Goal: Information Seeking & Learning: Learn about a topic

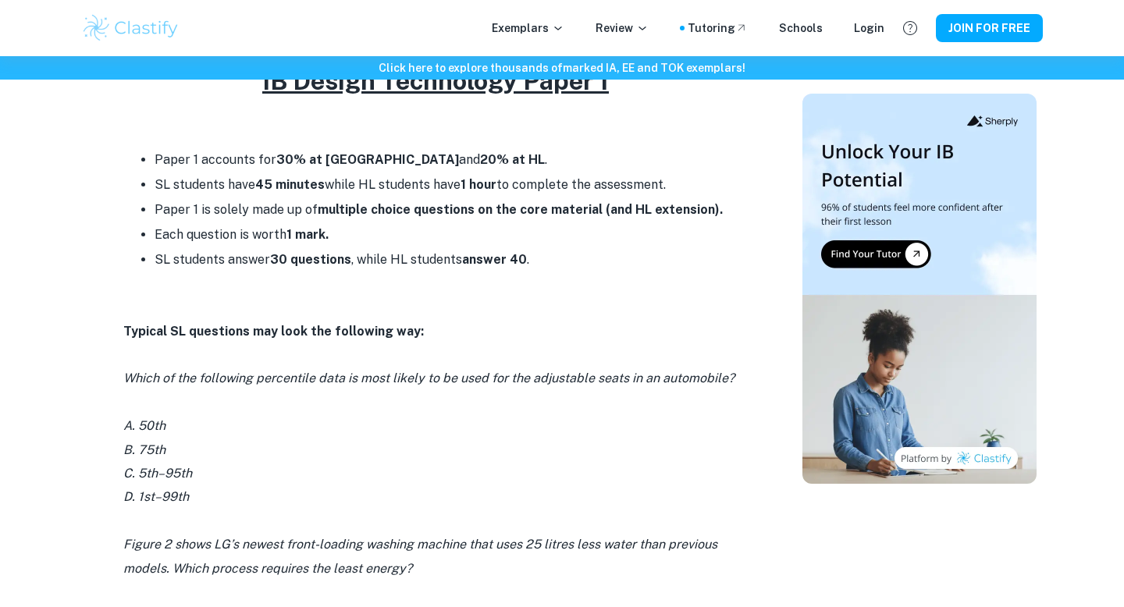
scroll to position [677, 0]
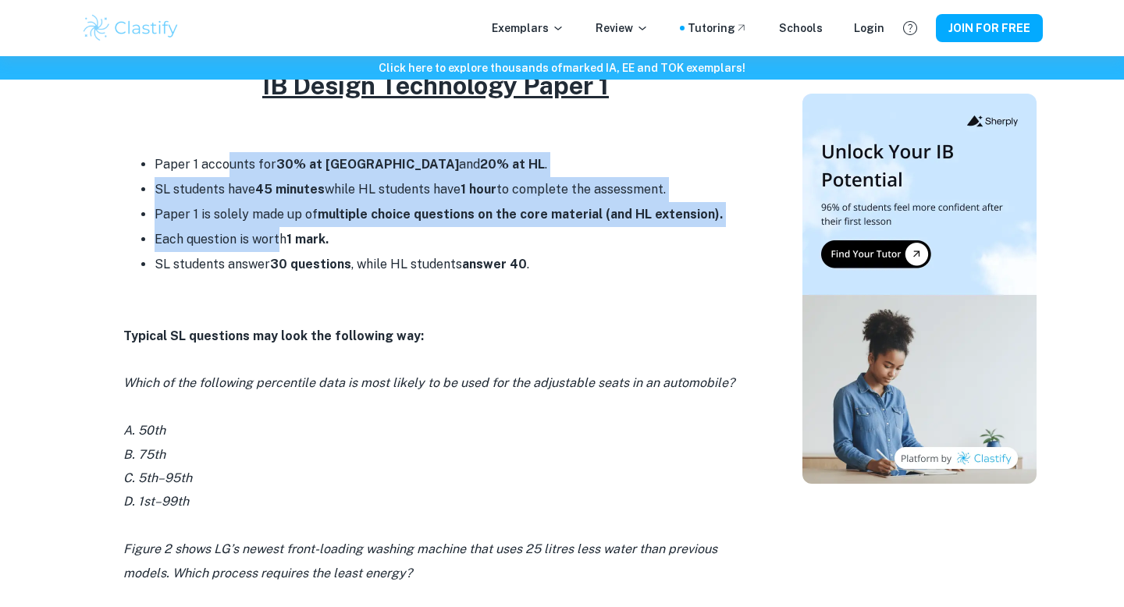
drag, startPoint x: 230, startPoint y: 160, endPoint x: 279, endPoint y: 240, distance: 93.1
click at [279, 240] on ul "Paper 1 accounts for 30% at SL and 20% at HL . SL students have 45 minutes whil…" at bounding box center [435, 214] width 624 height 125
click at [279, 240] on li "Each question is worth 1 mark." at bounding box center [450, 239] width 593 height 25
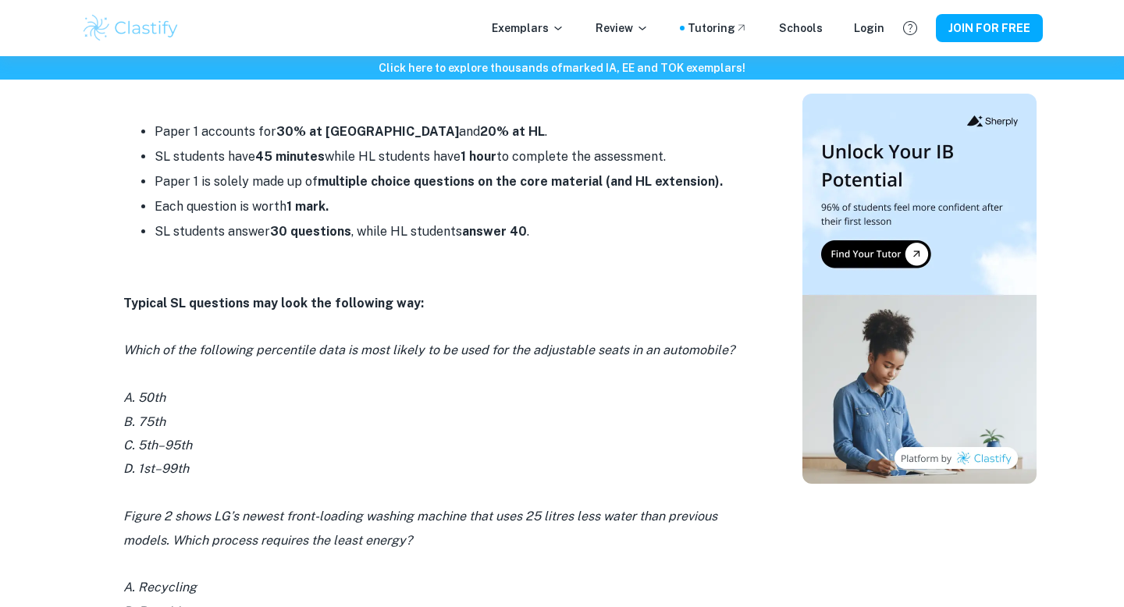
scroll to position [755, 0]
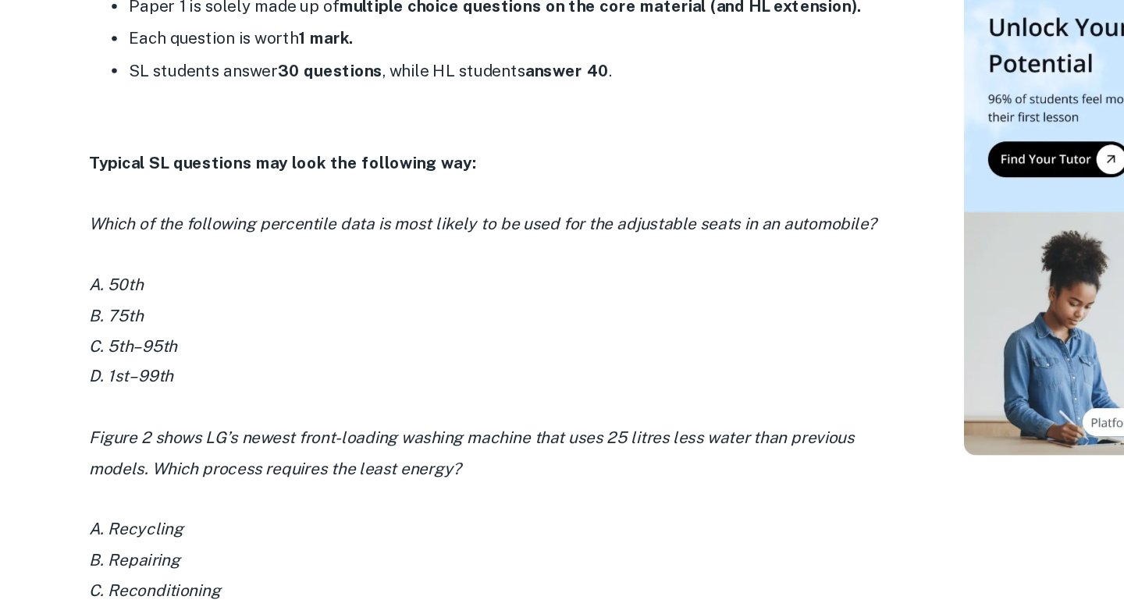
click at [687, 300] on icon "Which of the following percentile data is most likely to be used for the adjust…" at bounding box center [428, 304] width 611 height 15
drag, startPoint x: 142, startPoint y: 396, endPoint x: 197, endPoint y: 396, distance: 55.4
click at [197, 396] on p "C. 5th–95th" at bounding box center [435, 399] width 624 height 23
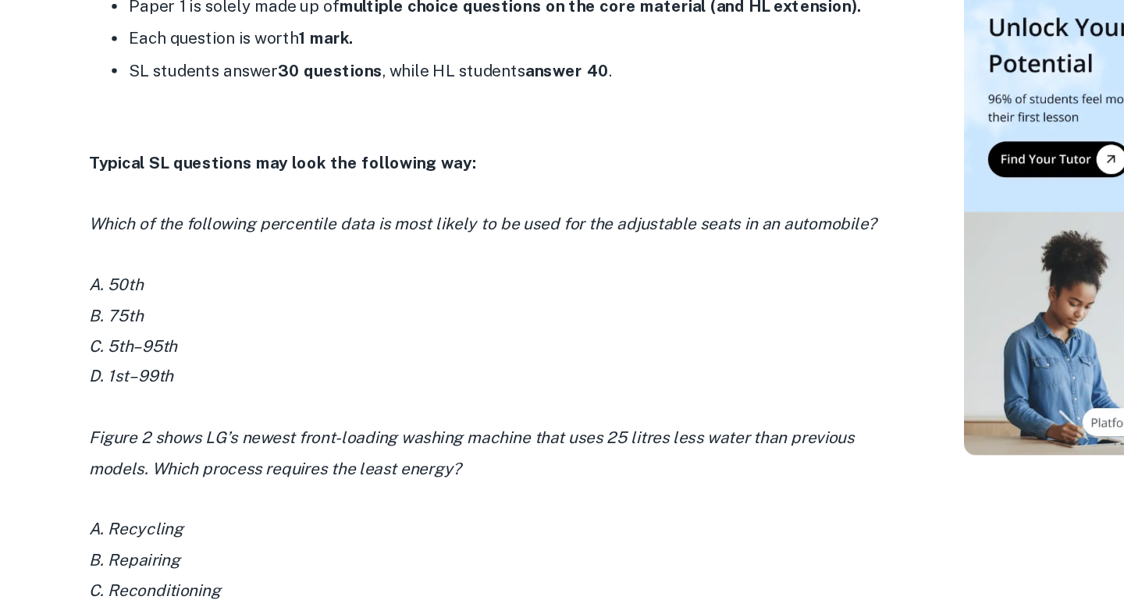
drag, startPoint x: 197, startPoint y: 396, endPoint x: 108, endPoint y: 394, distance: 89.8
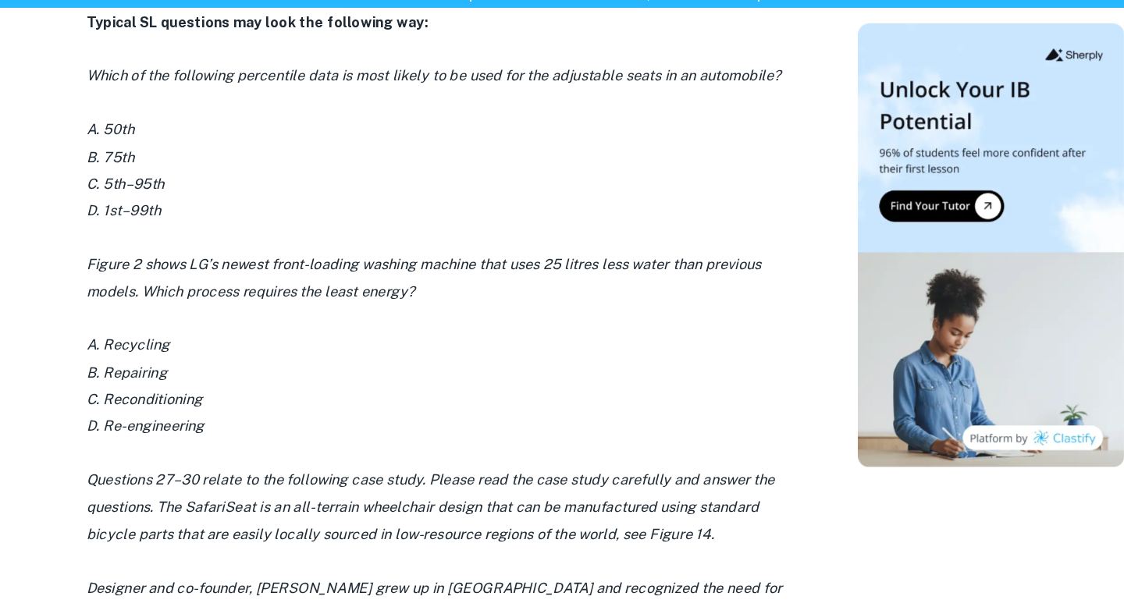
scroll to position [936, 0]
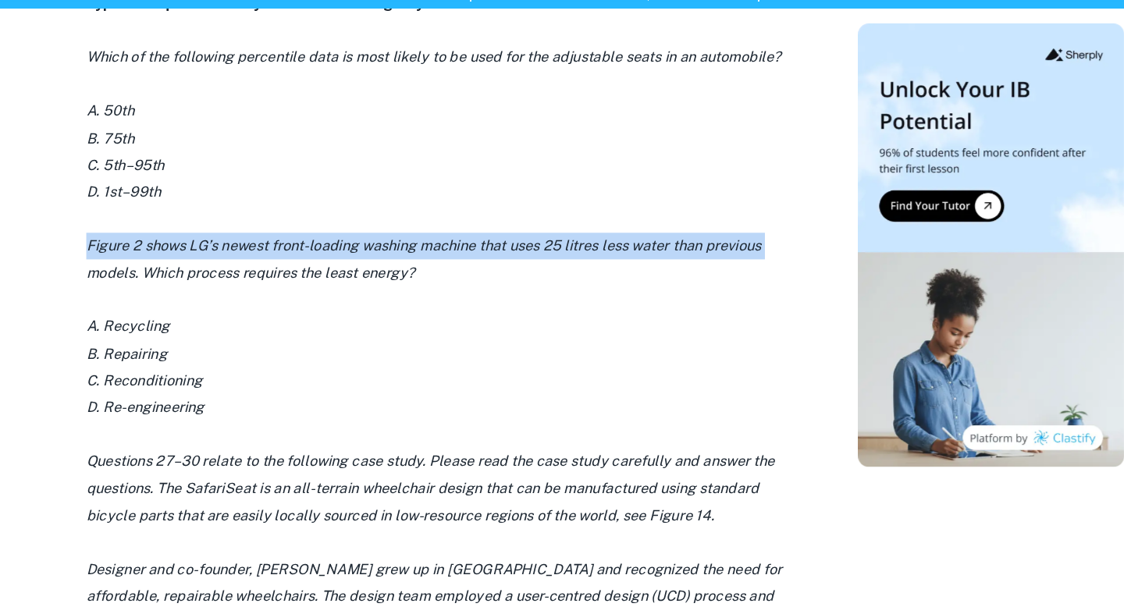
drag, startPoint x: 123, startPoint y: 283, endPoint x: 127, endPoint y: 311, distance: 27.6
click at [127, 311] on icon "Figure 2 shows LG’s newest front-loading washing machine that uses 25 litres le…" at bounding box center [420, 301] width 594 height 38
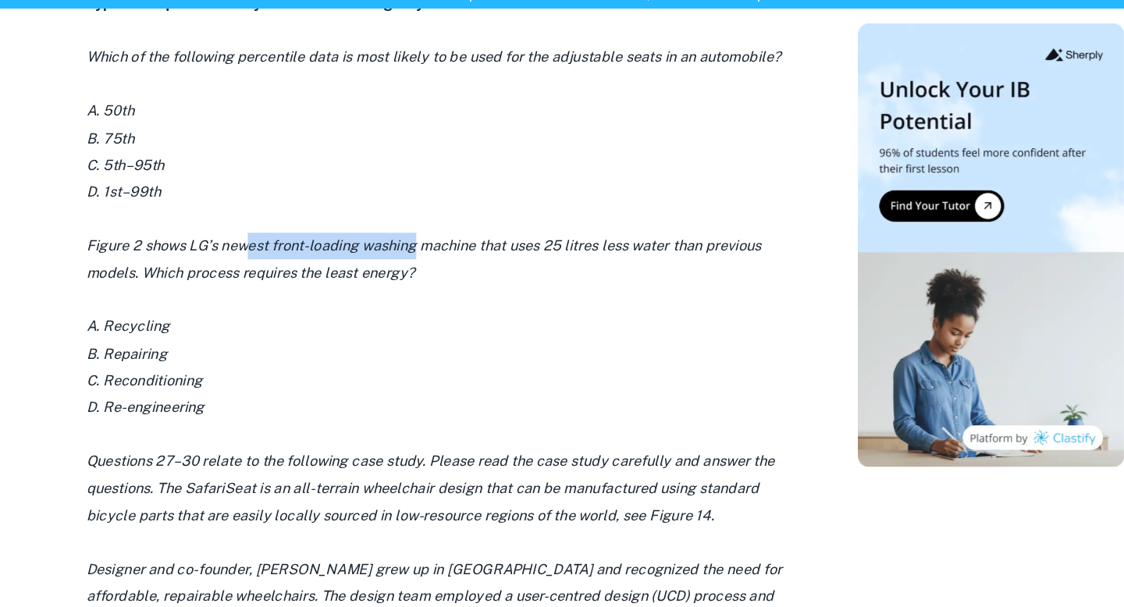
drag, startPoint x: 267, startPoint y: 283, endPoint x: 413, endPoint y: 288, distance: 146.0
click at [413, 288] on icon "Figure 2 shows LG’s newest front-loading washing machine that uses 25 litres le…" at bounding box center [420, 301] width 594 height 38
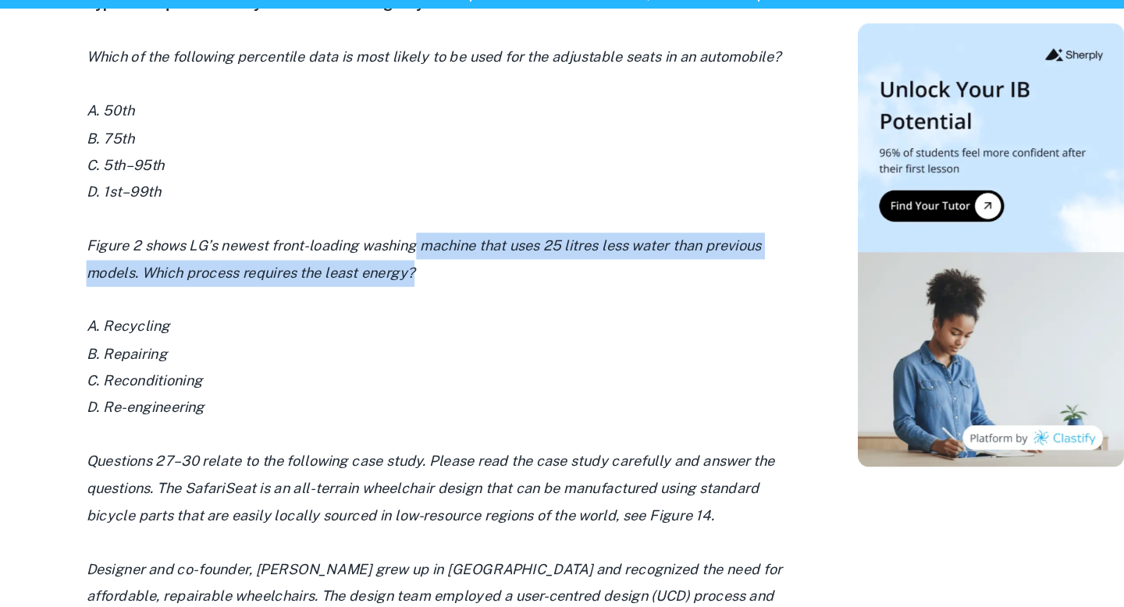
drag, startPoint x: 413, startPoint y: 288, endPoint x: 426, endPoint y: 311, distance: 26.2
click at [426, 311] on p "Figure 2 shows LG’s newest front-loading washing machine that uses 25 litres le…" at bounding box center [435, 302] width 624 height 48
click at [425, 311] on p "Figure 2 shows LG’s newest front-loading washing machine that uses 25 litres le…" at bounding box center [435, 302] width 624 height 48
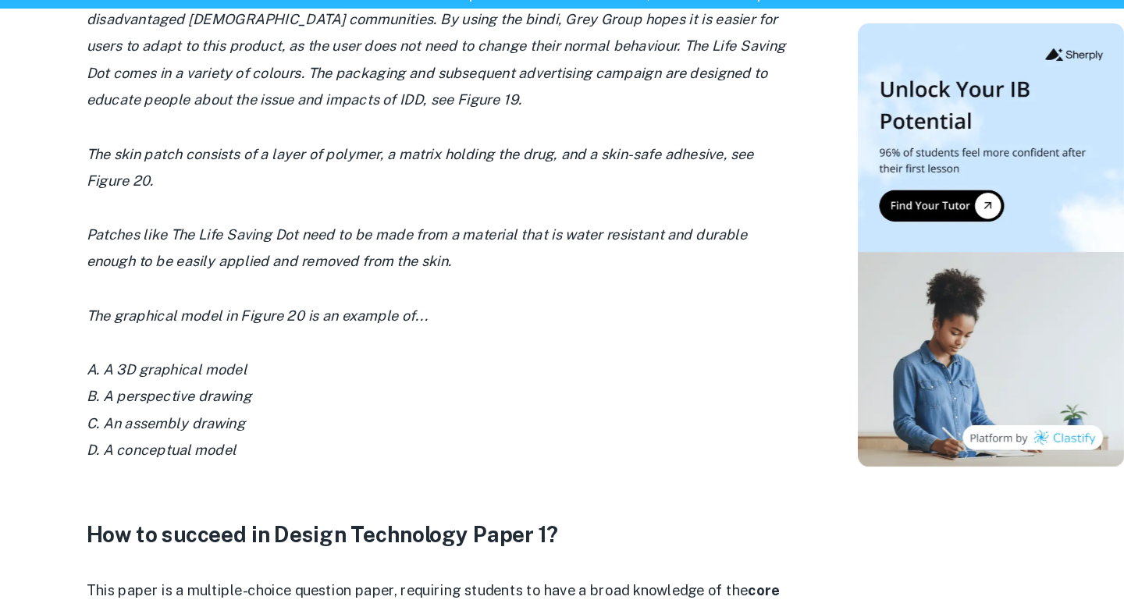
scroll to position [3269, 0]
